Goal: Task Accomplishment & Management: Complete application form

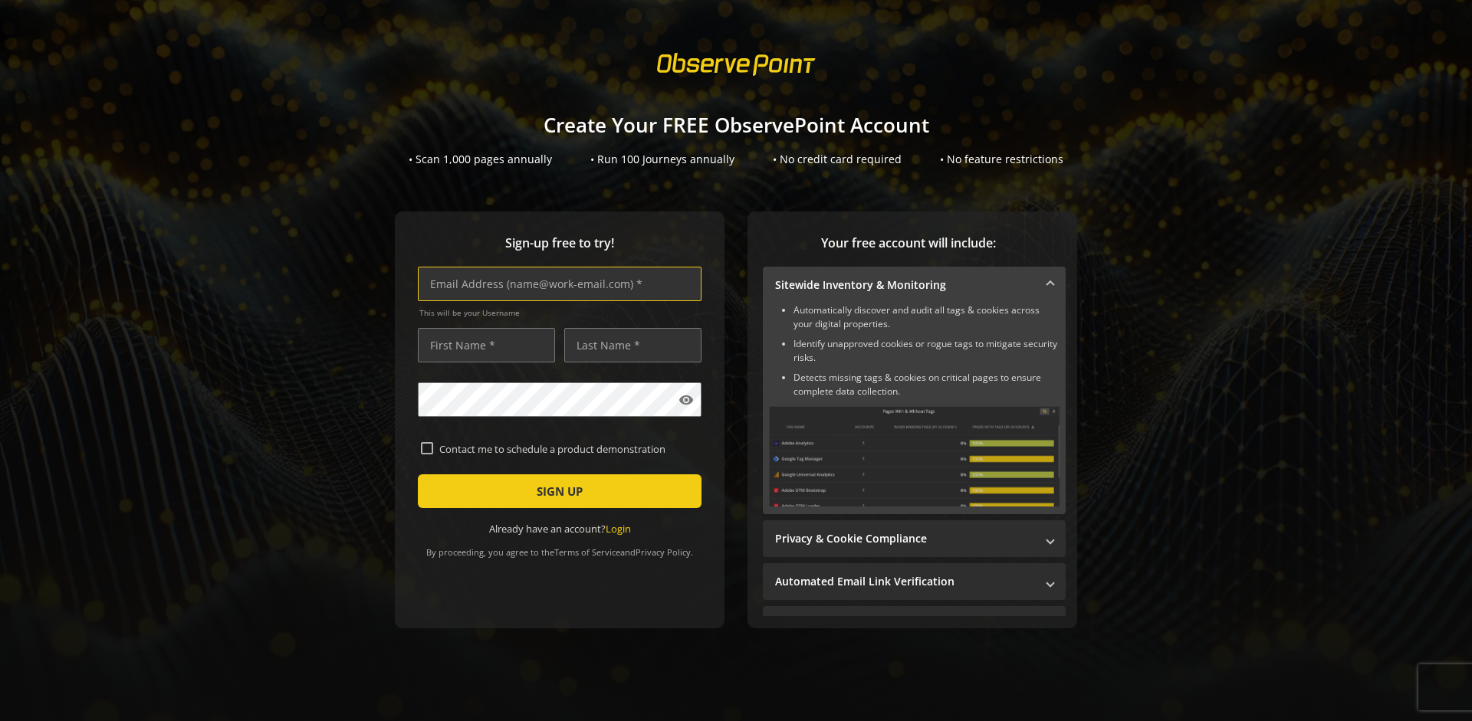
click at [556, 284] on input "text" at bounding box center [560, 284] width 284 height 34
type input "[EMAIL_ADDRESS][DOMAIN_NAME]"
click at [482, 345] on input "text" at bounding box center [486, 345] width 137 height 34
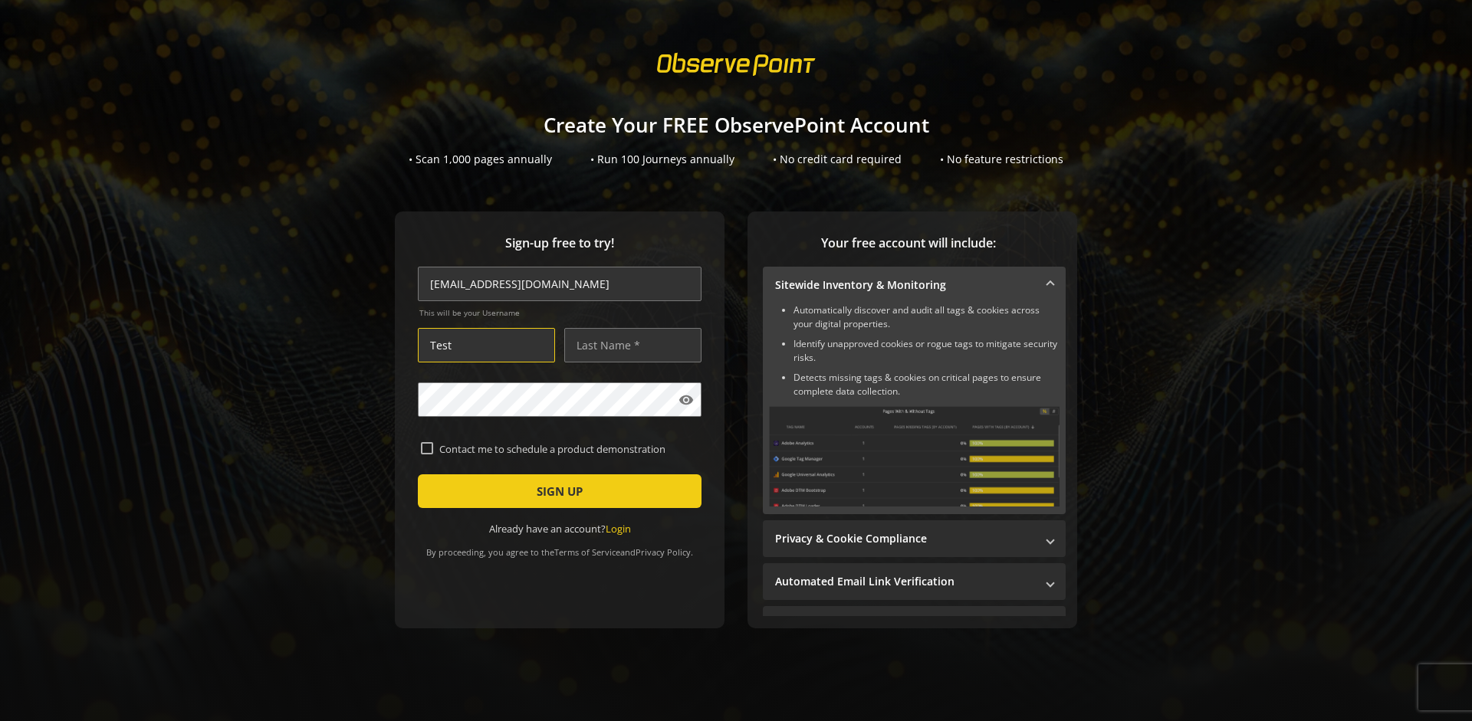
type input "Test"
click at [629, 345] on input "text" at bounding box center [632, 345] width 137 height 34
type input "Test"
click at [556, 491] on span "SIGN UP" at bounding box center [560, 492] width 46 height 28
